Goal: Check status: Check status

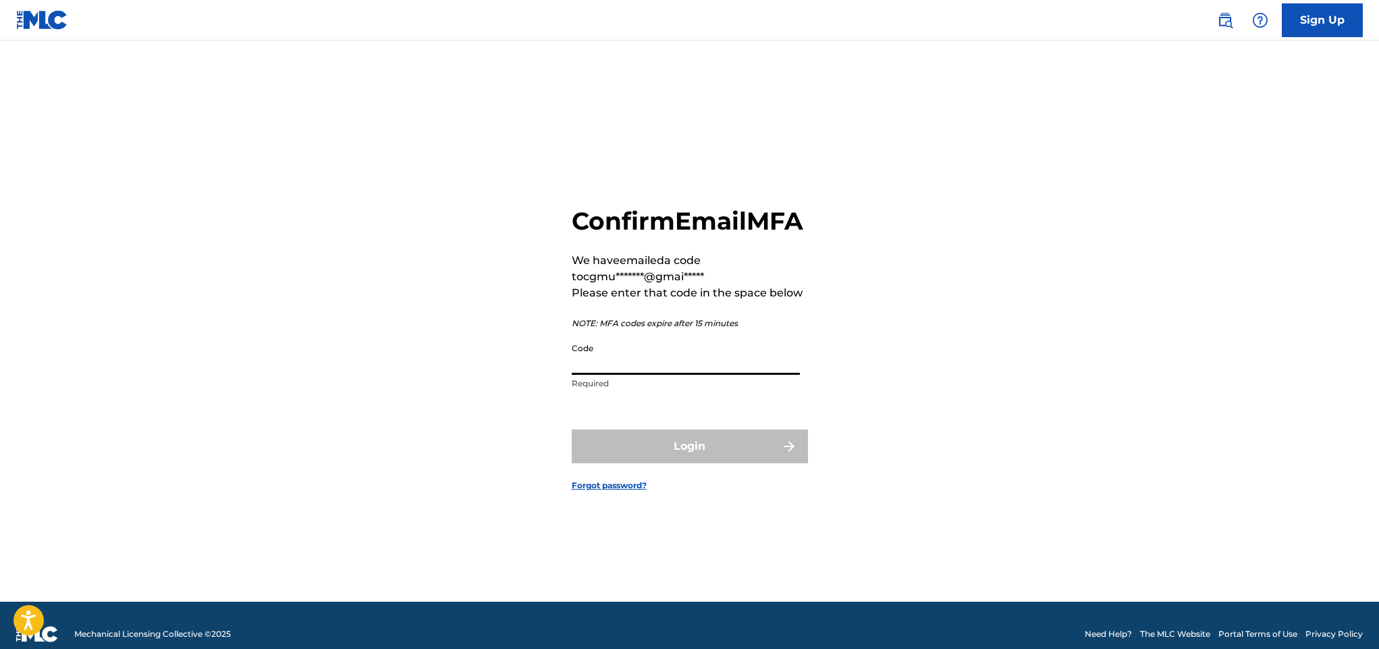
drag, startPoint x: 0, startPoint y: 0, endPoint x: 720, endPoint y: 385, distance: 816.4
click at [720, 375] on input "Code" at bounding box center [686, 355] width 228 height 38
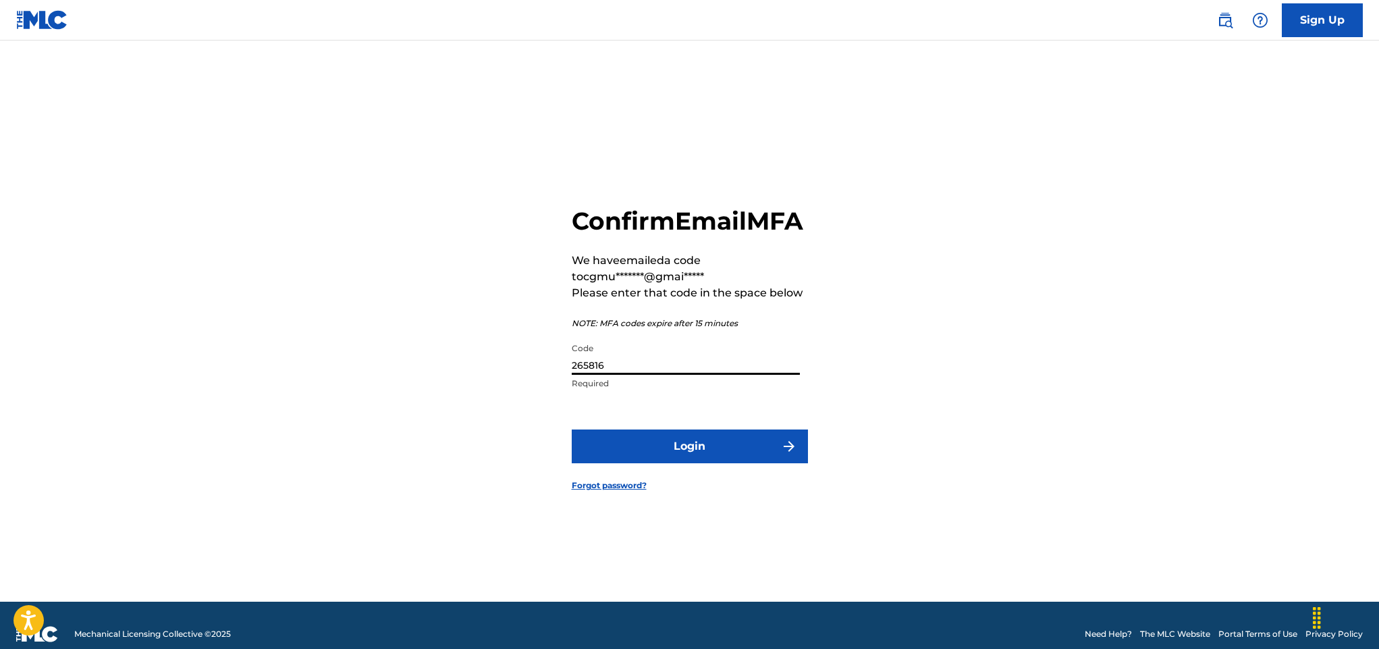
type input "265816"
click at [713, 463] on button "Login" at bounding box center [690, 446] width 236 height 34
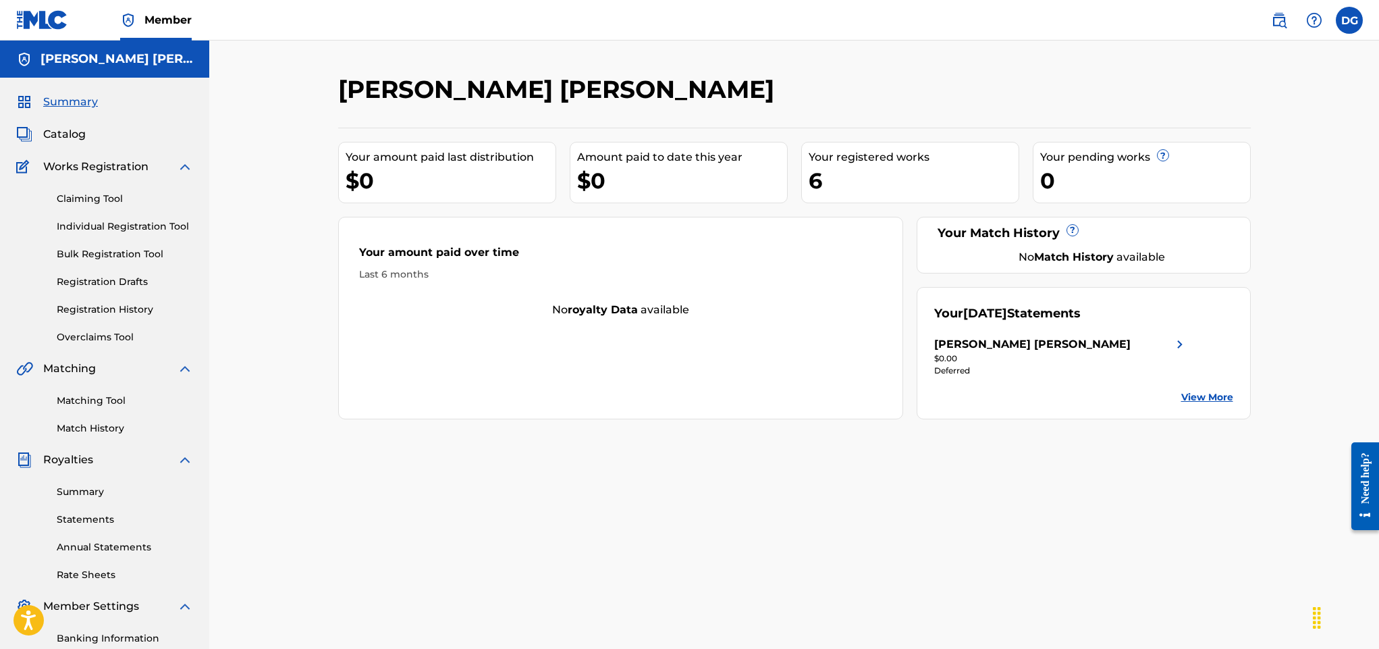
click at [53, 142] on span "Catalog" at bounding box center [64, 134] width 43 height 16
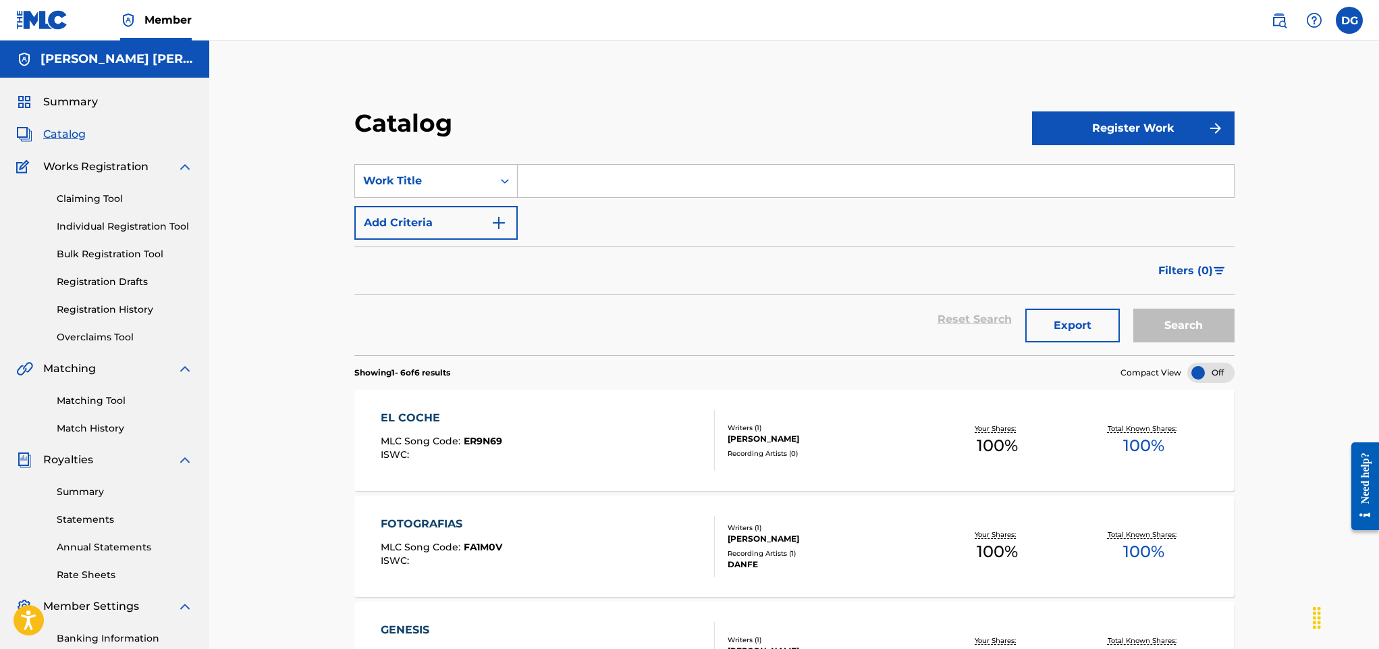
click at [75, 495] on link "Summary" at bounding box center [125, 492] width 136 height 14
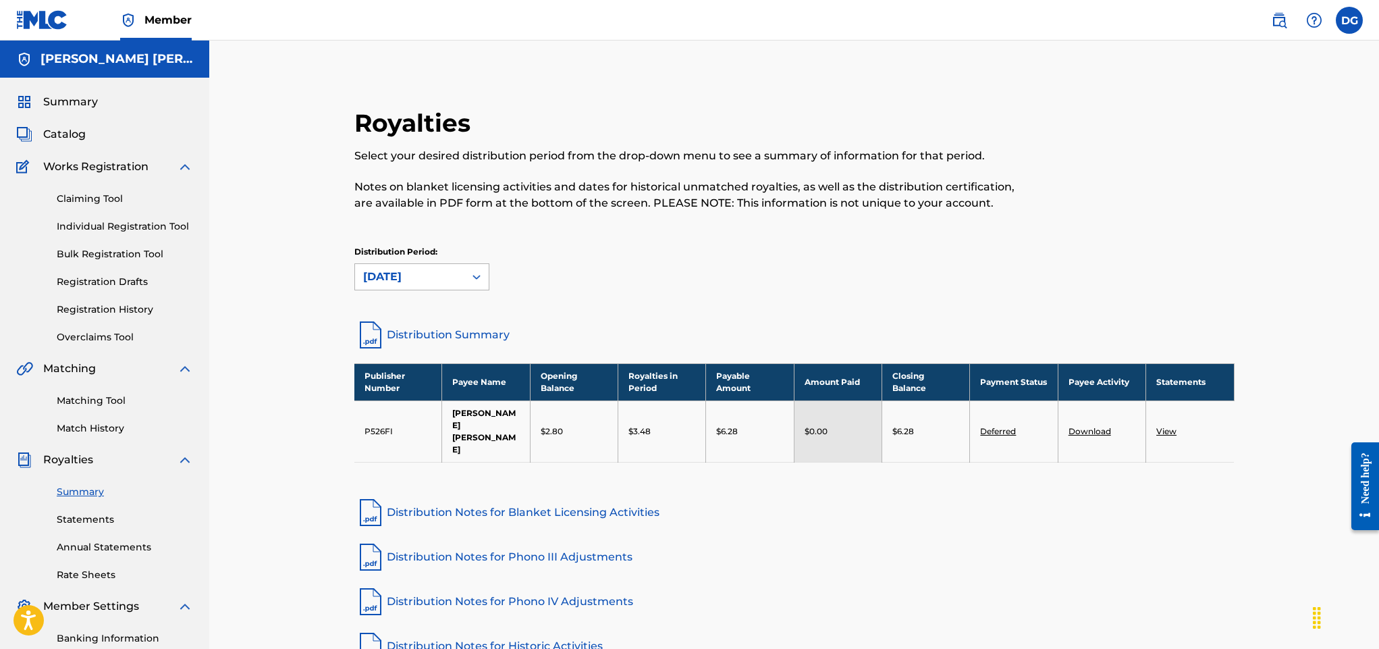
click at [396, 279] on div "[DATE]" at bounding box center [409, 277] width 93 height 16
click at [431, 280] on div "[DATE]" at bounding box center [409, 277] width 93 height 16
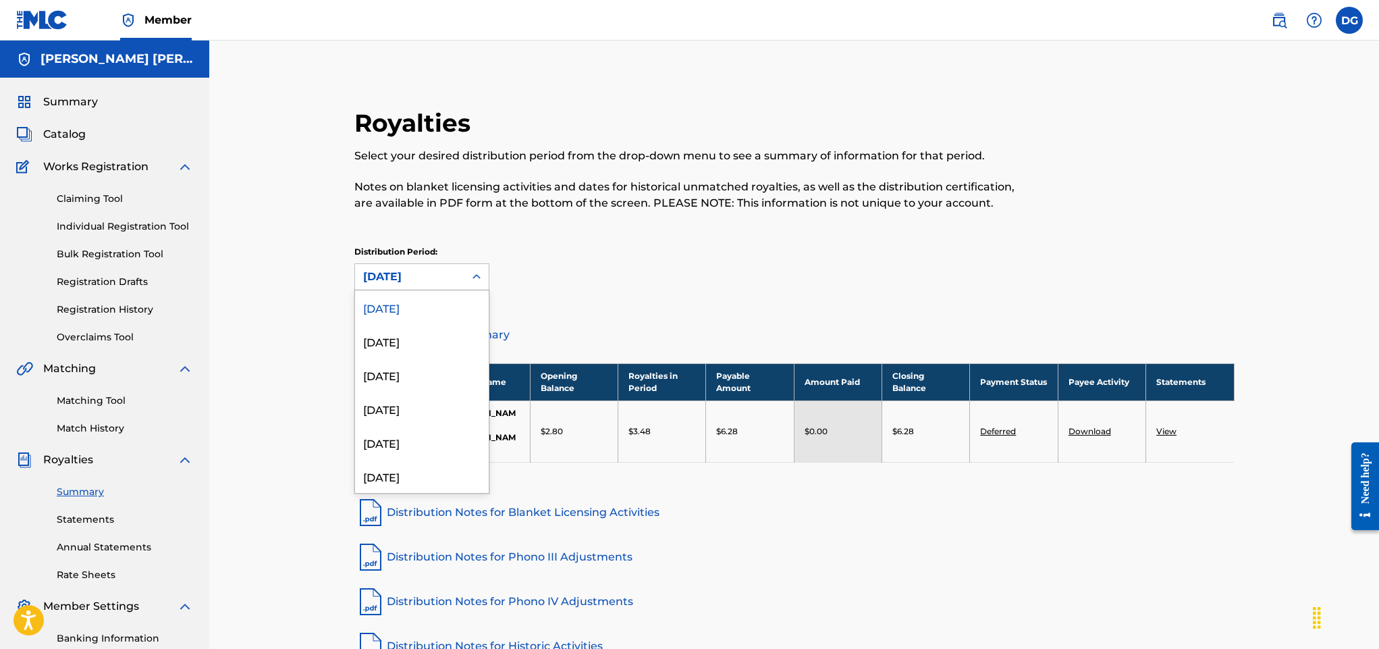
click at [464, 282] on div at bounding box center [476, 277] width 24 height 24
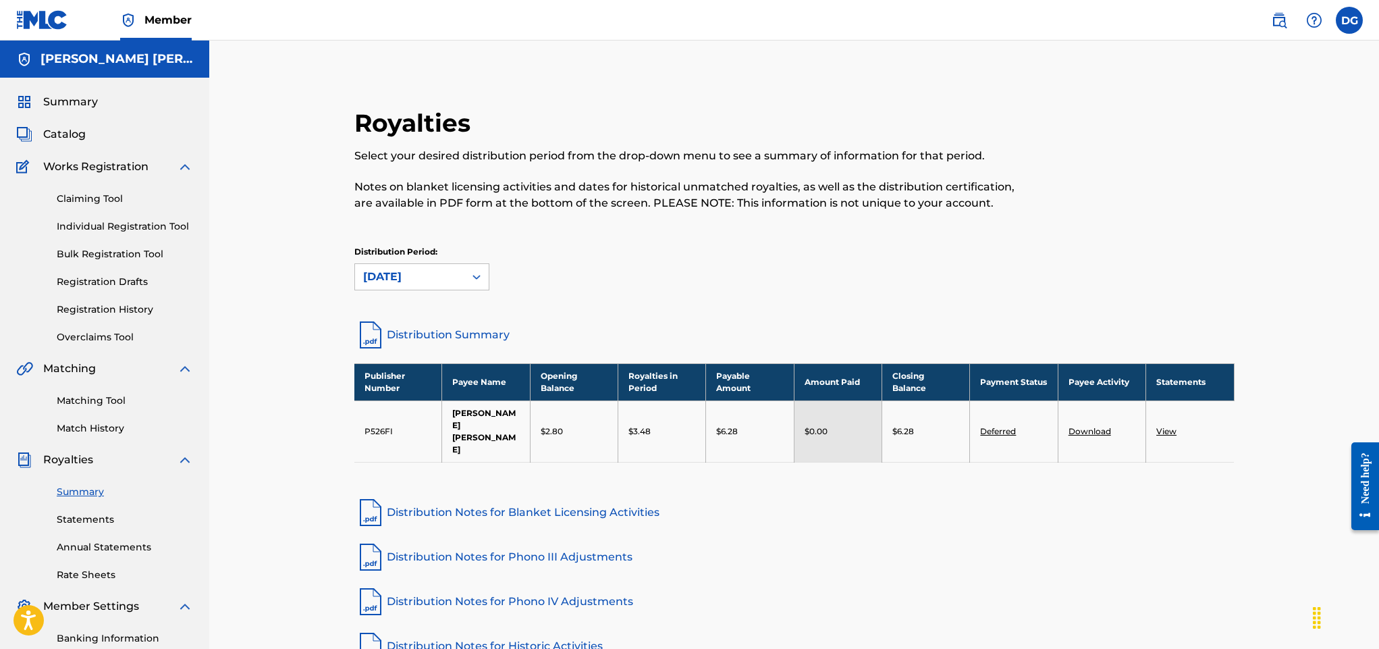
click at [778, 235] on div "Royalties Select your desired distribution period from the drop-down menu to se…" at bounding box center [794, 205] width 880 height 194
